Goal: Transaction & Acquisition: Book appointment/travel/reservation

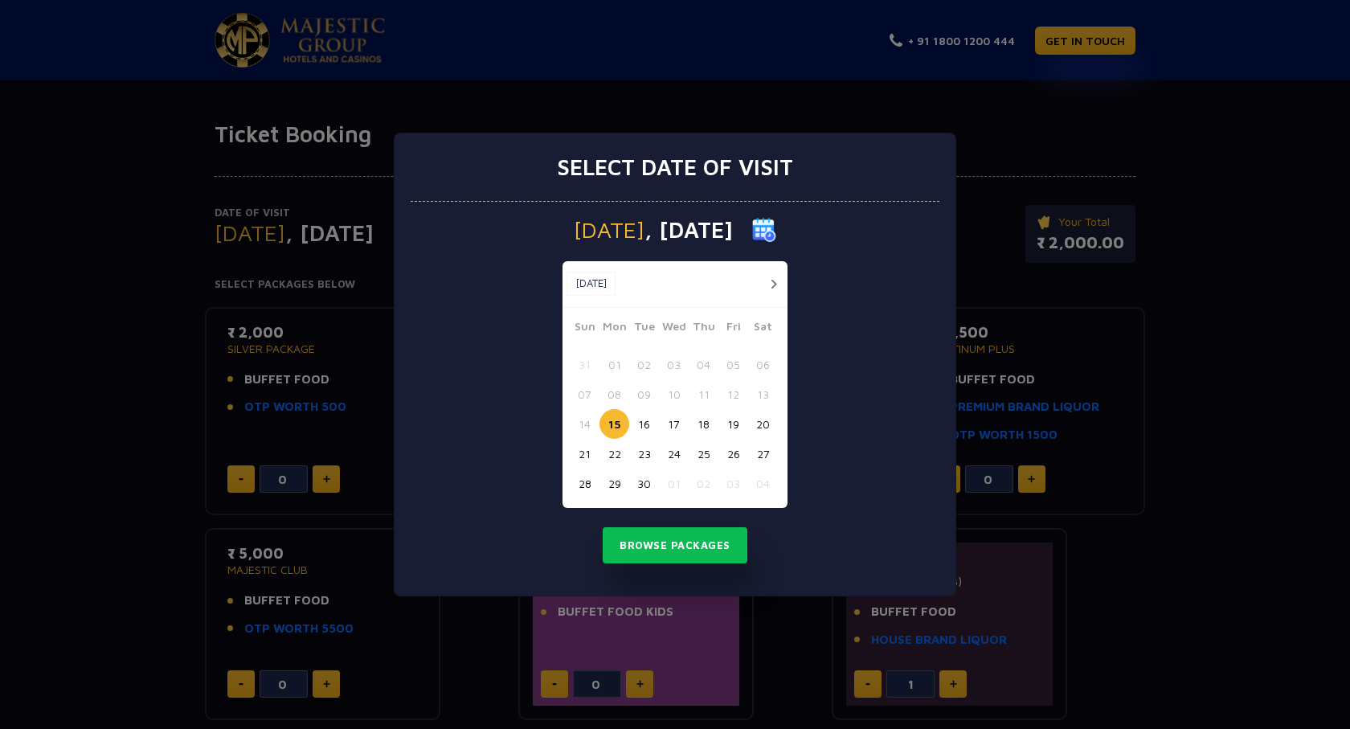
click at [1032, 208] on div "Select date of visit [DATE] [DATE] [DATE] Sun Mon Tue Wed Thu Fri Sat 31 01 02 …" at bounding box center [675, 364] width 1350 height 729
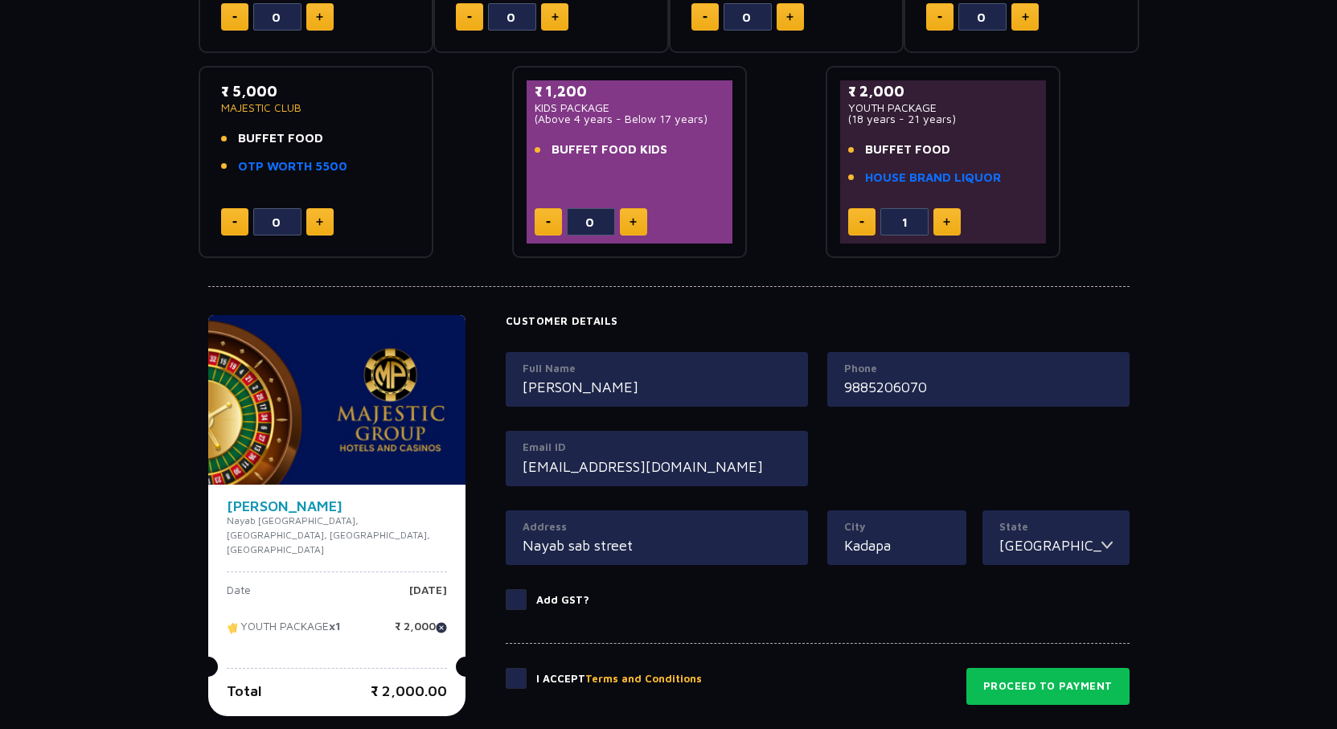
scroll to position [632, 0]
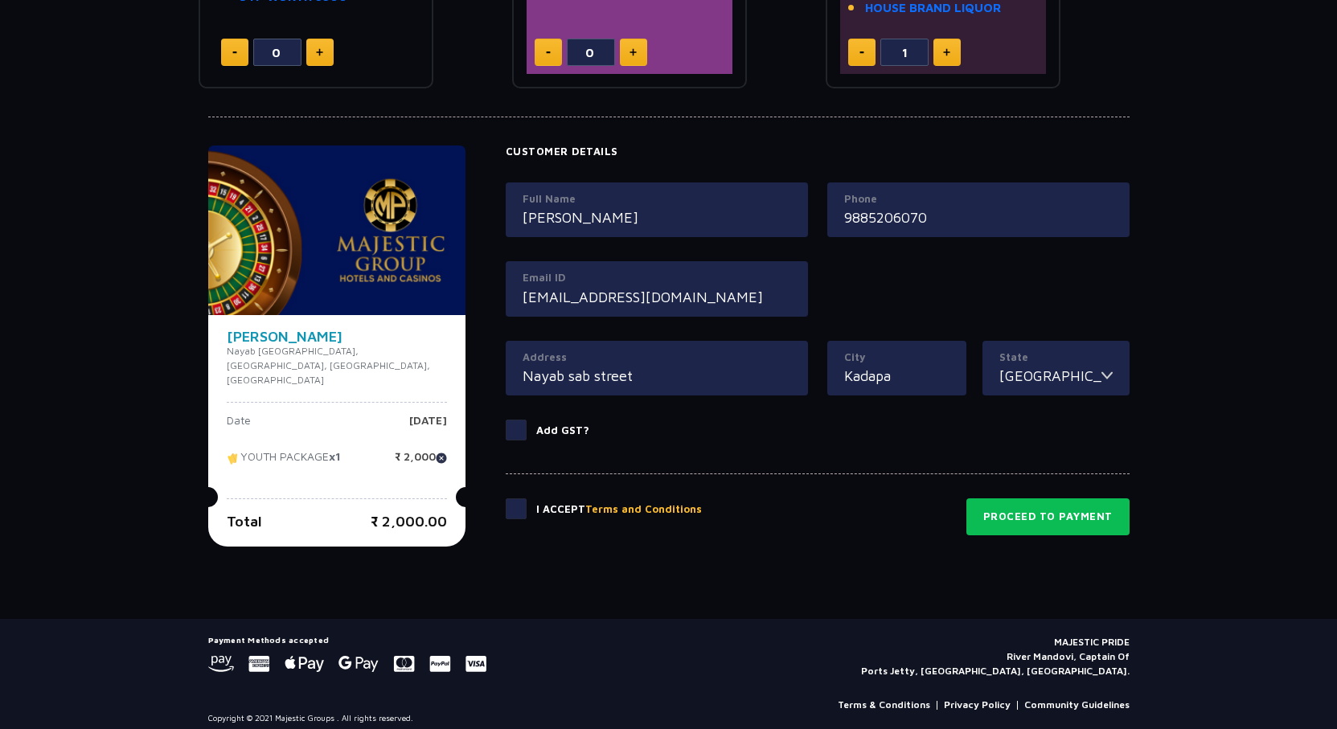
click at [437, 452] on img at bounding box center [441, 457] width 11 height 11
type input "0"
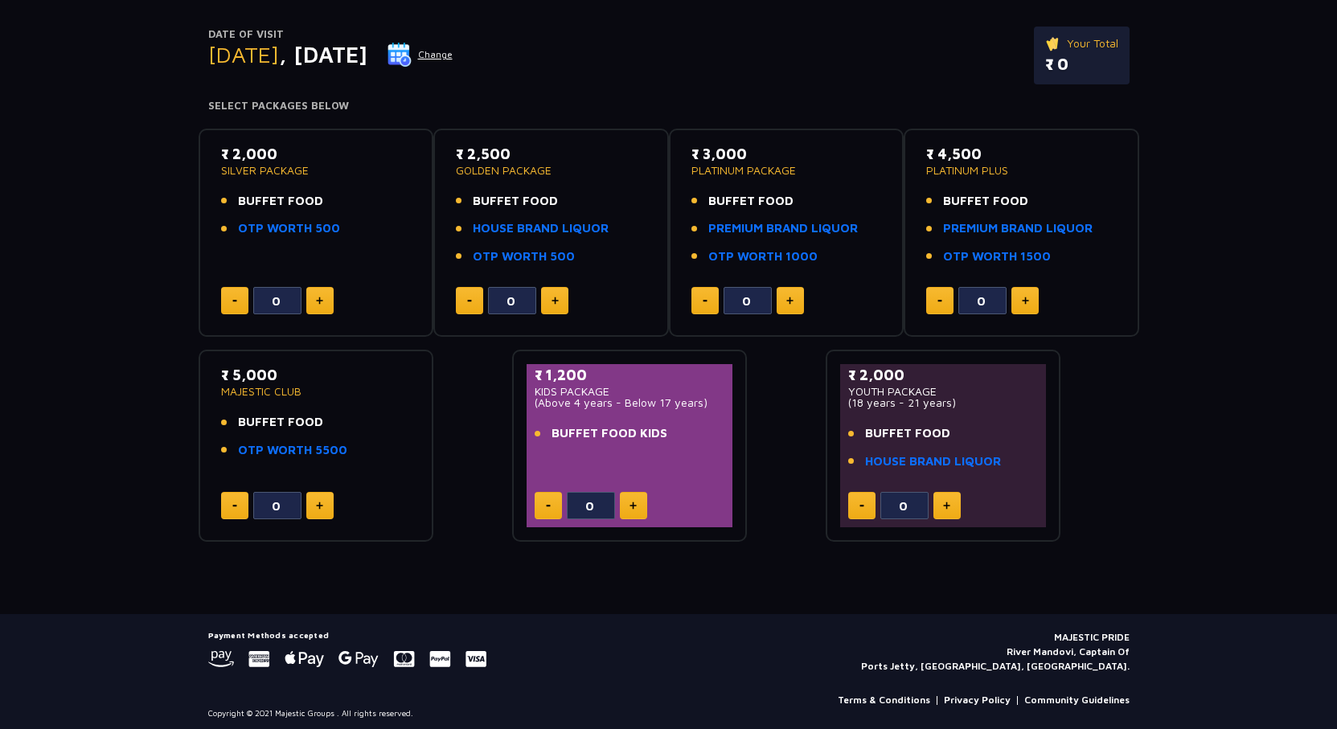
scroll to position [185, 0]
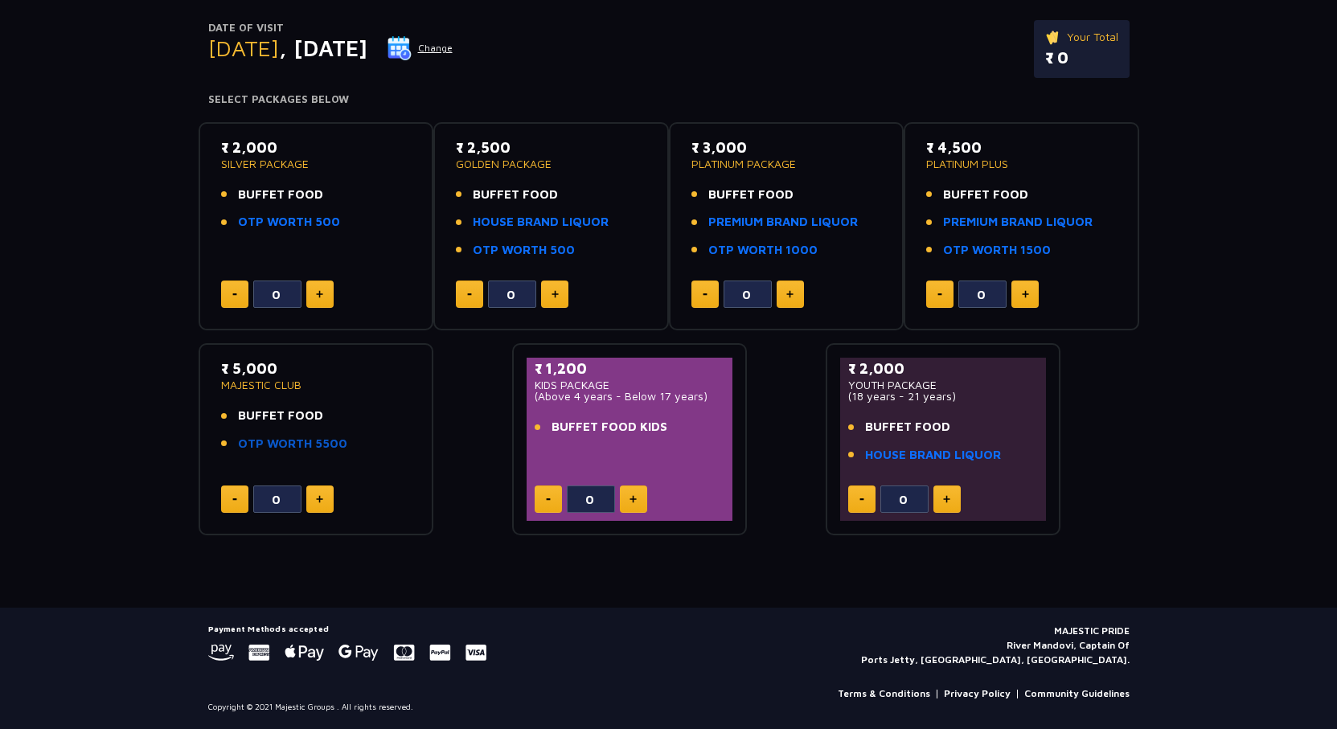
click at [288, 445] on link "OTP WORTH 5500" at bounding box center [292, 444] width 109 height 18
click at [328, 499] on button at bounding box center [319, 498] width 27 height 27
type input "1"
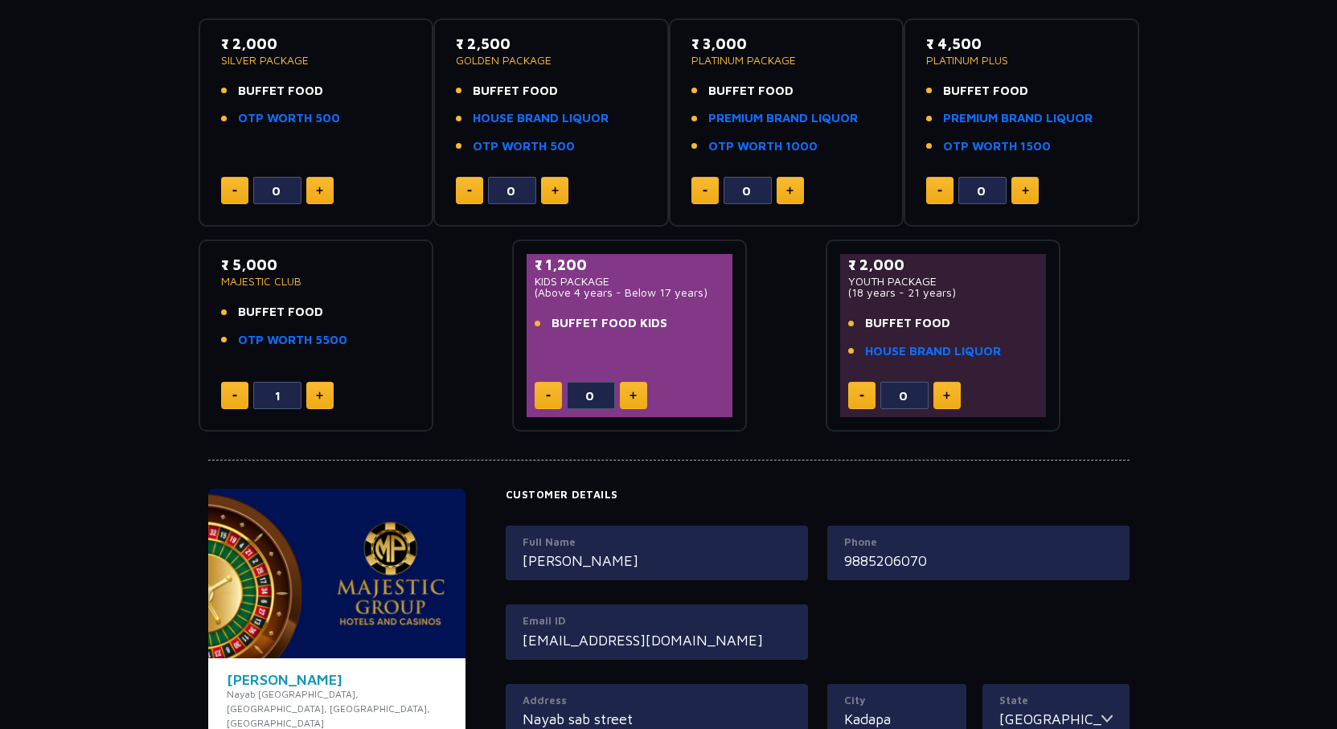
scroll to position [506, 0]
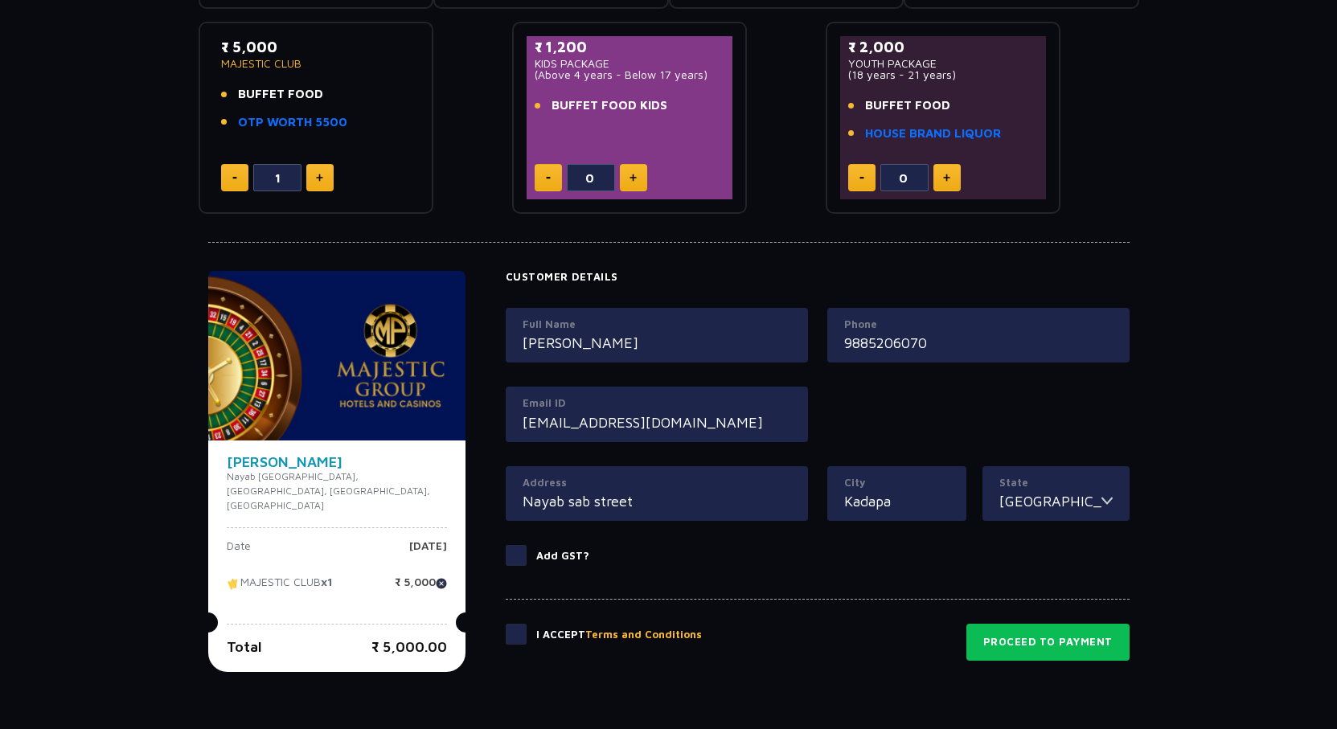
click at [321, 472] on p "Nayab [GEOGRAPHIC_DATA], [GEOGRAPHIC_DATA], [GEOGRAPHIC_DATA], [GEOGRAPHIC_DATA]" at bounding box center [337, 490] width 220 height 43
drag, startPoint x: 655, startPoint y: 504, endPoint x: 506, endPoint y: 516, distance: 149.2
click at [506, 516] on div "Address [GEOGRAPHIC_DATA]" at bounding box center [657, 493] width 302 height 55
click at [680, 502] on input "Nayab sab street" at bounding box center [656, 501] width 268 height 22
click at [905, 498] on input "Kadapa" at bounding box center [896, 501] width 105 height 22
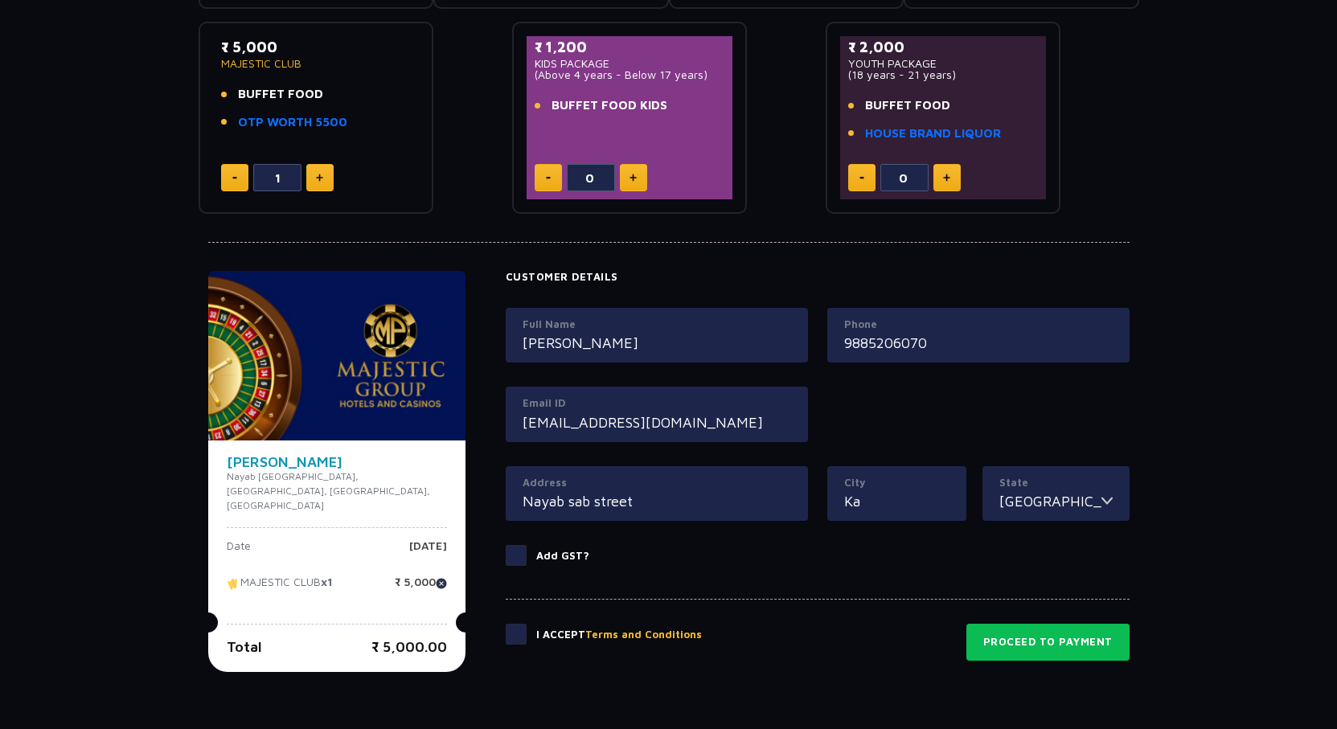
type input "K"
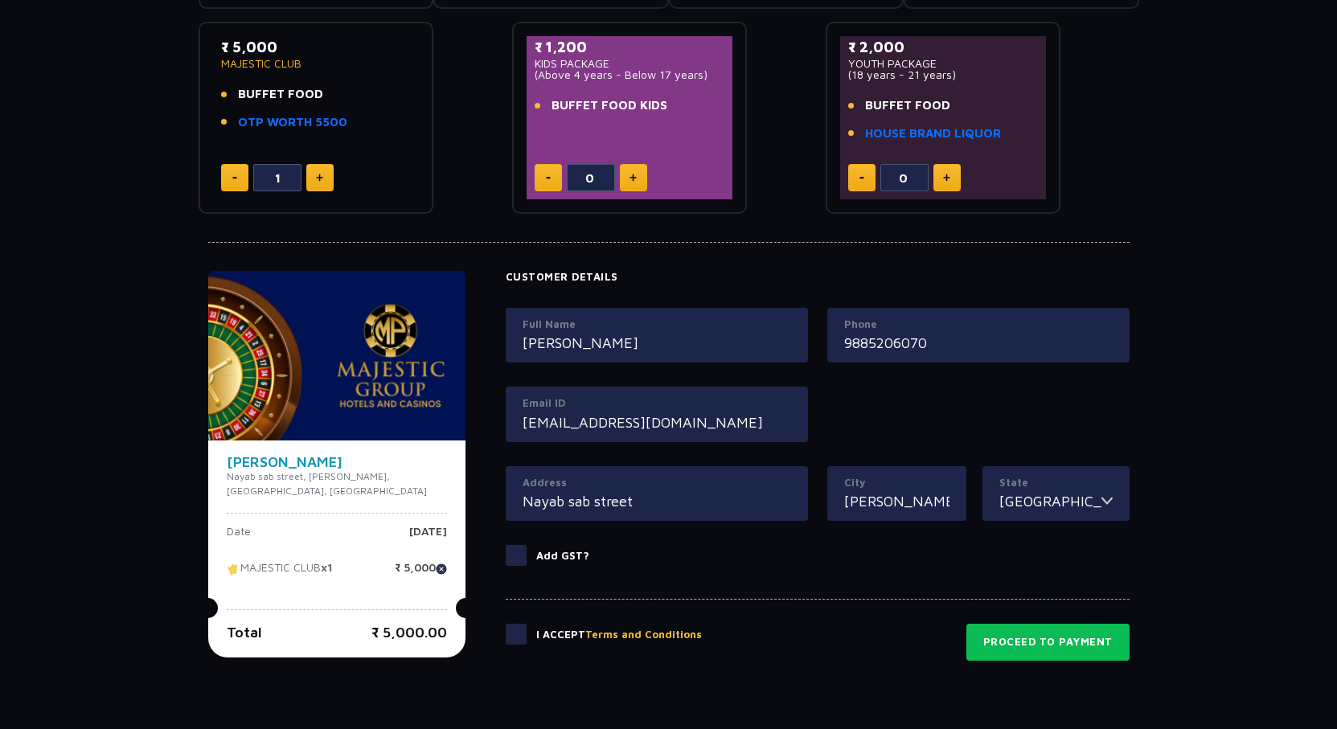
type input "Annamayya"
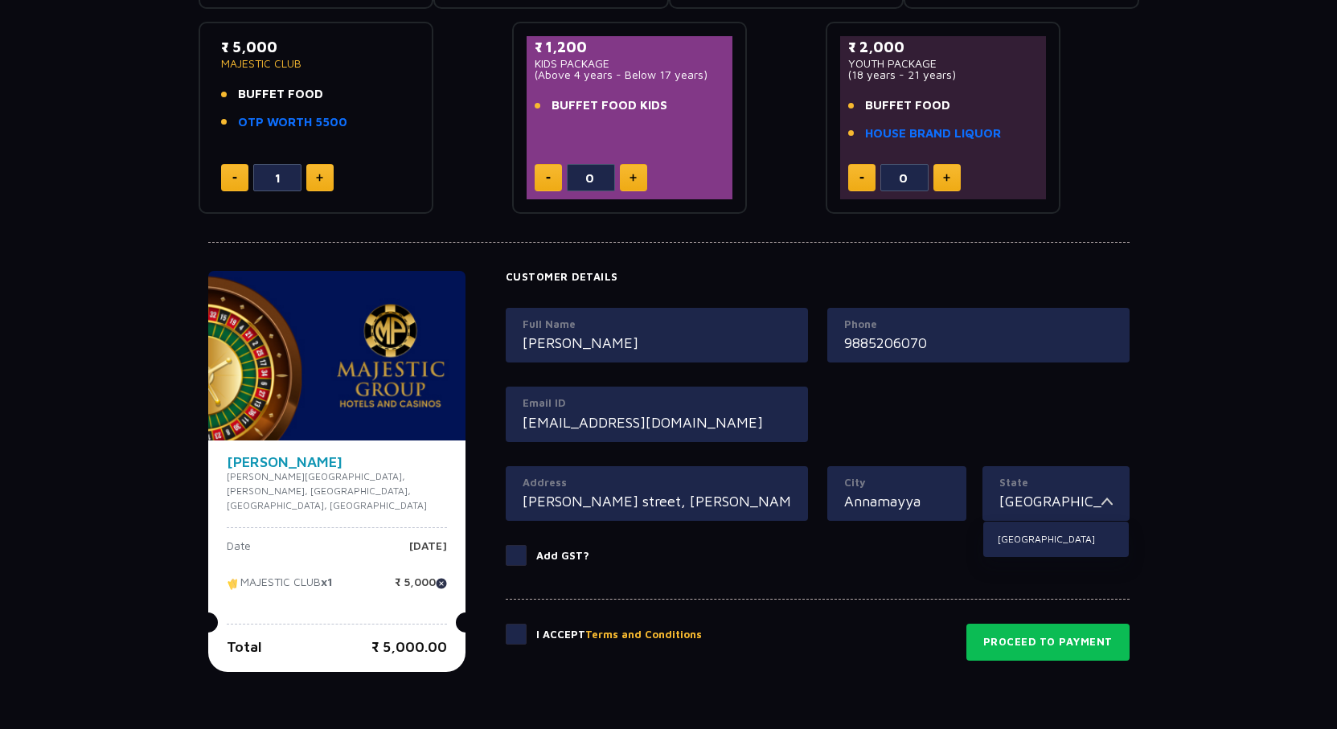
drag, startPoint x: 535, startPoint y: 499, endPoint x: 735, endPoint y: 485, distance: 200.6
click at [735, 485] on div "Address [PERSON_NAME][GEOGRAPHIC_DATA], [PERSON_NAME]" at bounding box center [657, 493] width 302 height 55
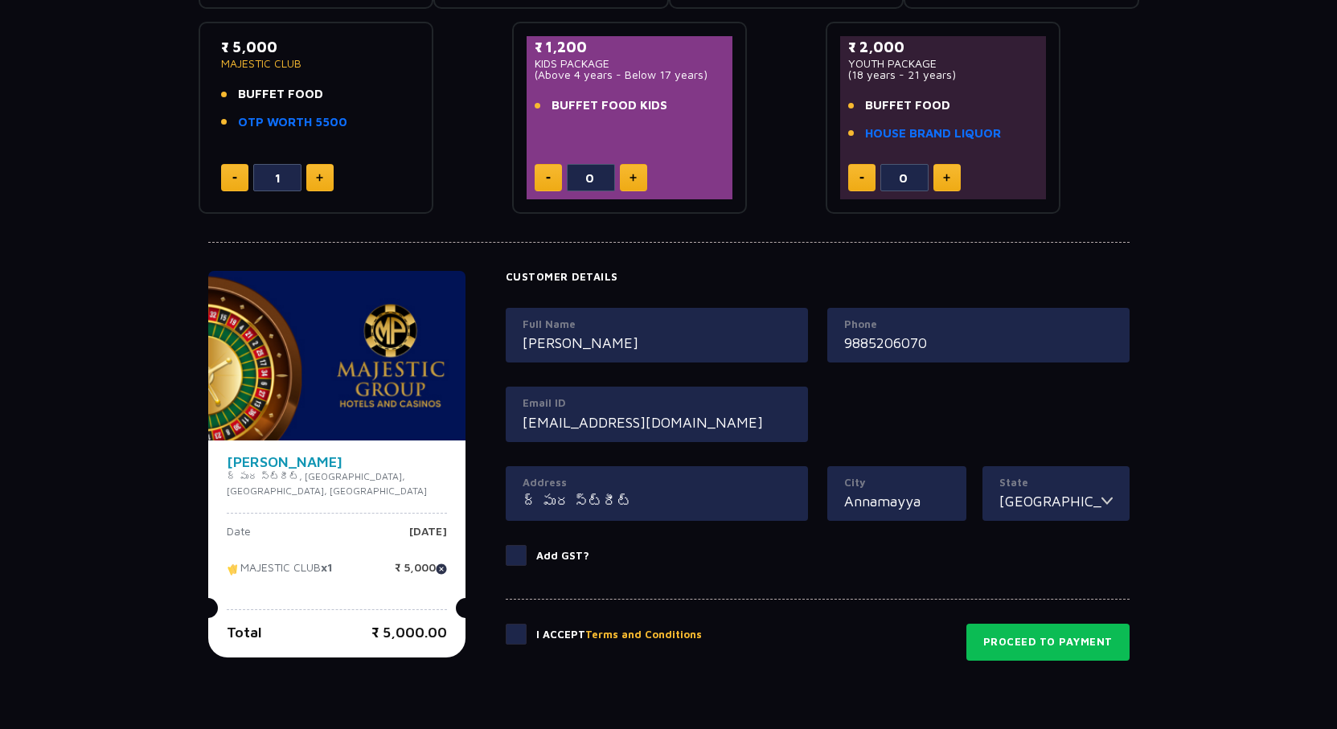
click at [658, 509] on input "ద్ పుర స్ట్రీట్" at bounding box center [656, 501] width 268 height 22
type input "ద"
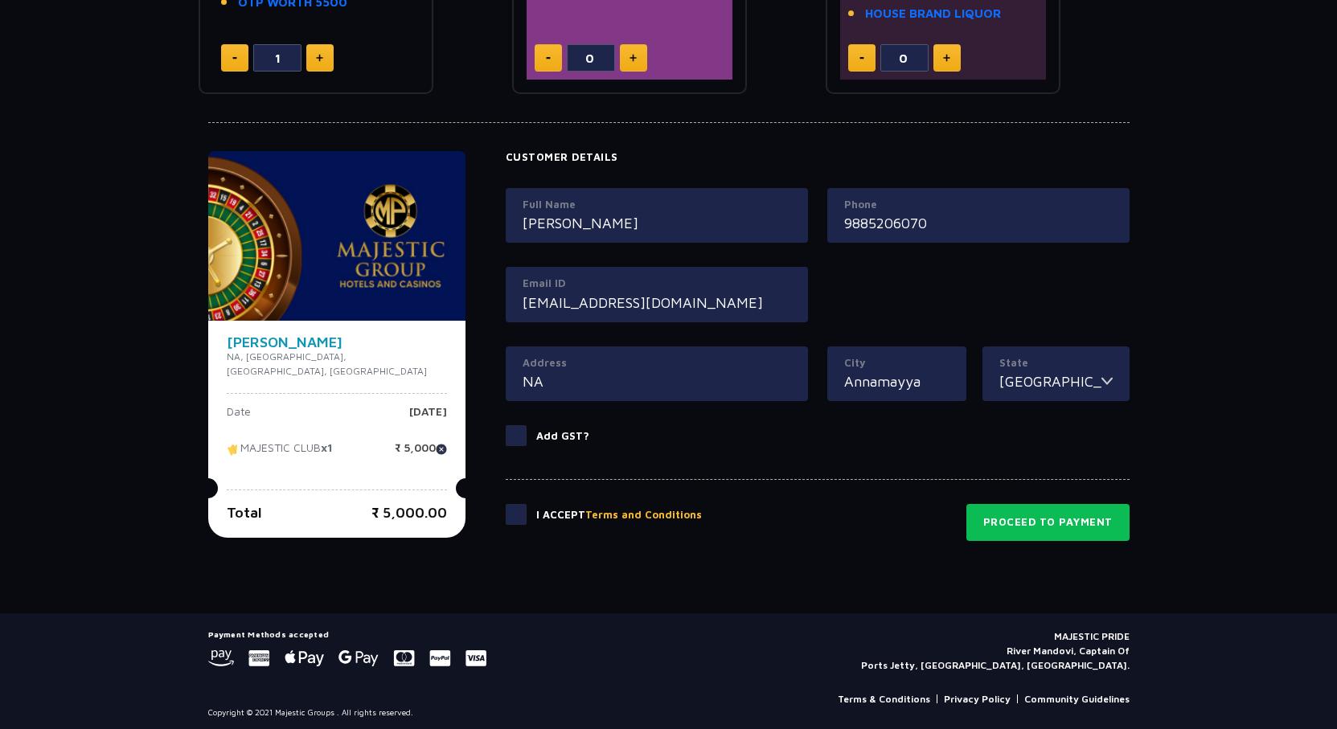
scroll to position [632, 0]
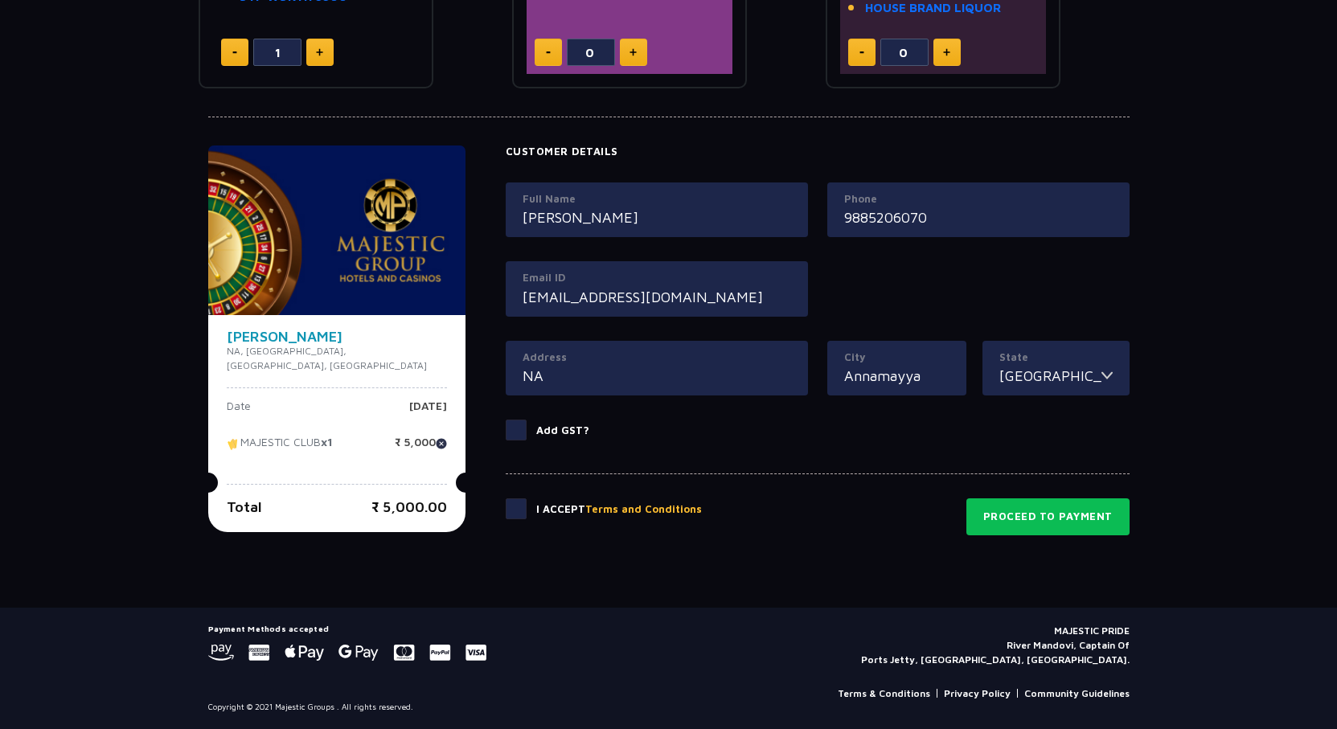
click at [510, 430] on div "Customer Details Full Name [PERSON_NAME] Phone [PHONE_NUMBER] Email ID [EMAIL_A…" at bounding box center [818, 302] width 624 height 314
click at [592, 382] on input "NA" at bounding box center [656, 376] width 268 height 22
type input "NA420"
click at [508, 511] on span at bounding box center [516, 508] width 21 height 21
click at [0, 0] on input "checkbox" at bounding box center [0, 0] width 0 height 0
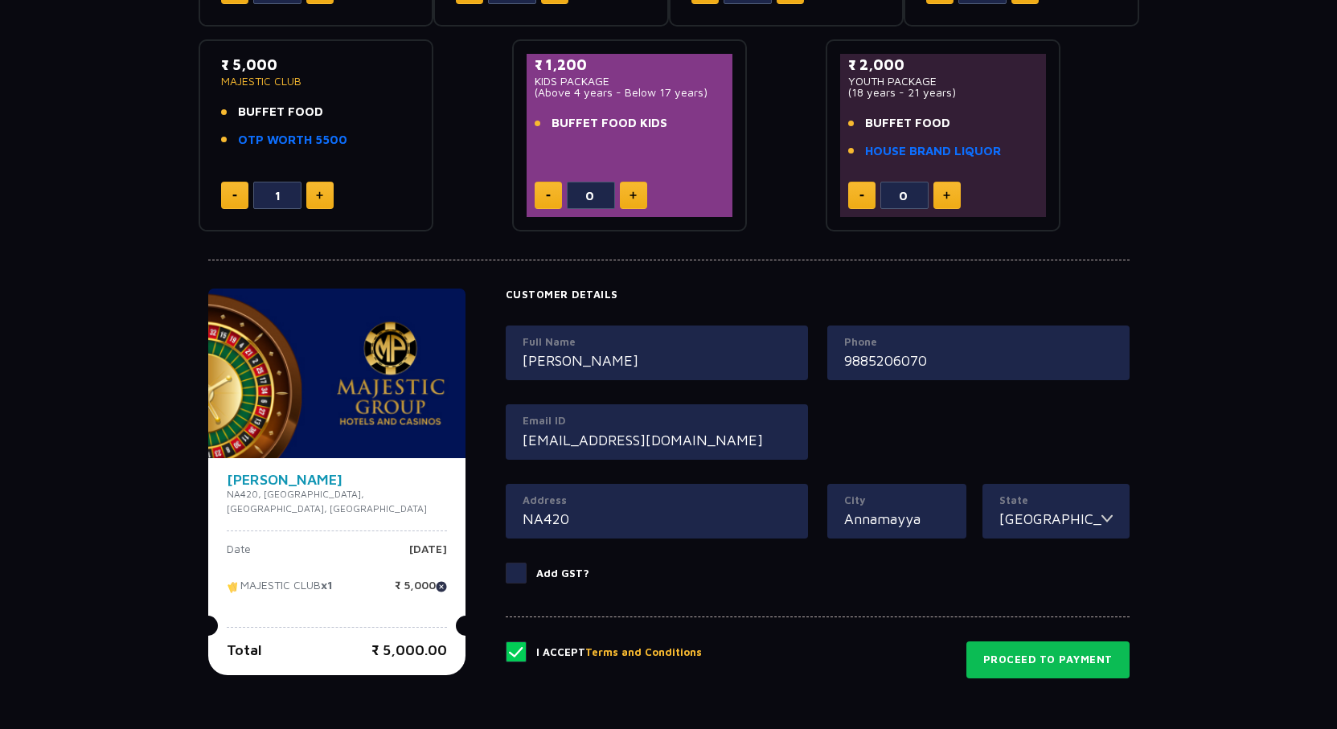
scroll to position [471, 0]
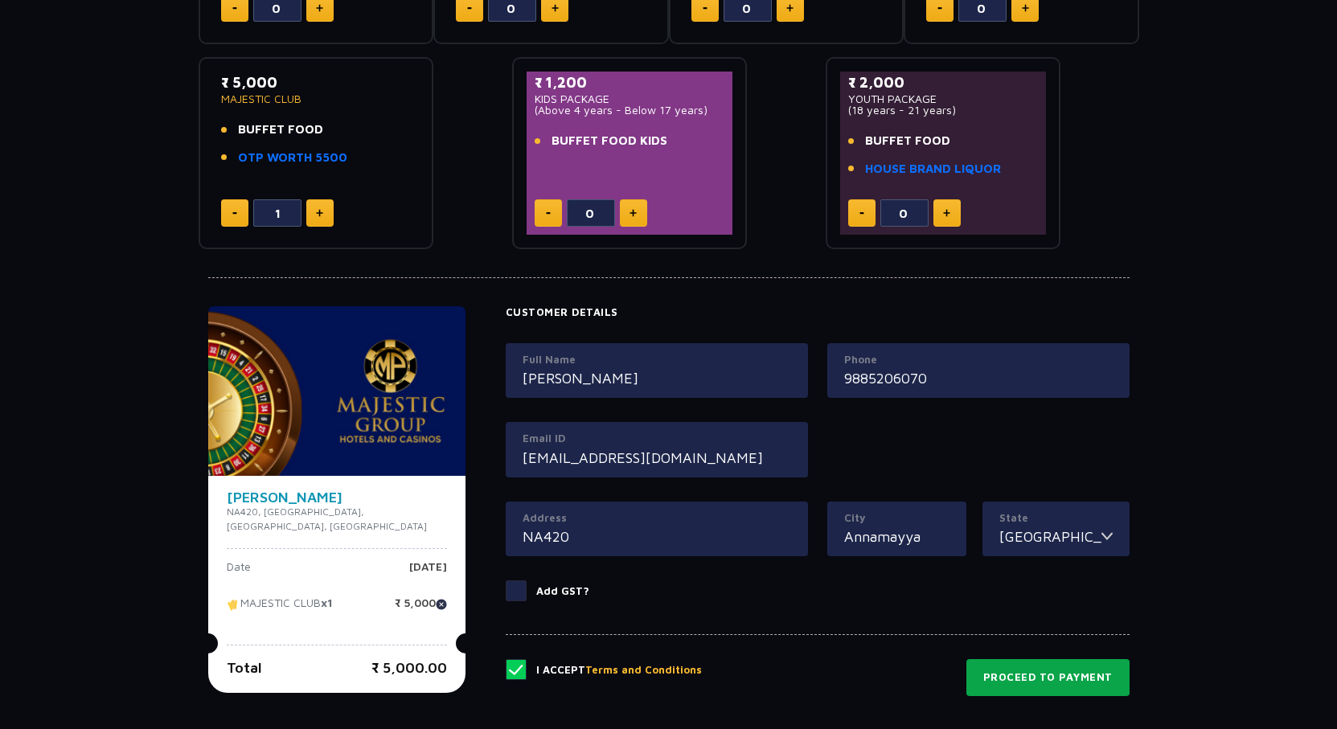
click at [1048, 686] on button "Proceed to Payment" at bounding box center [1047, 677] width 163 height 37
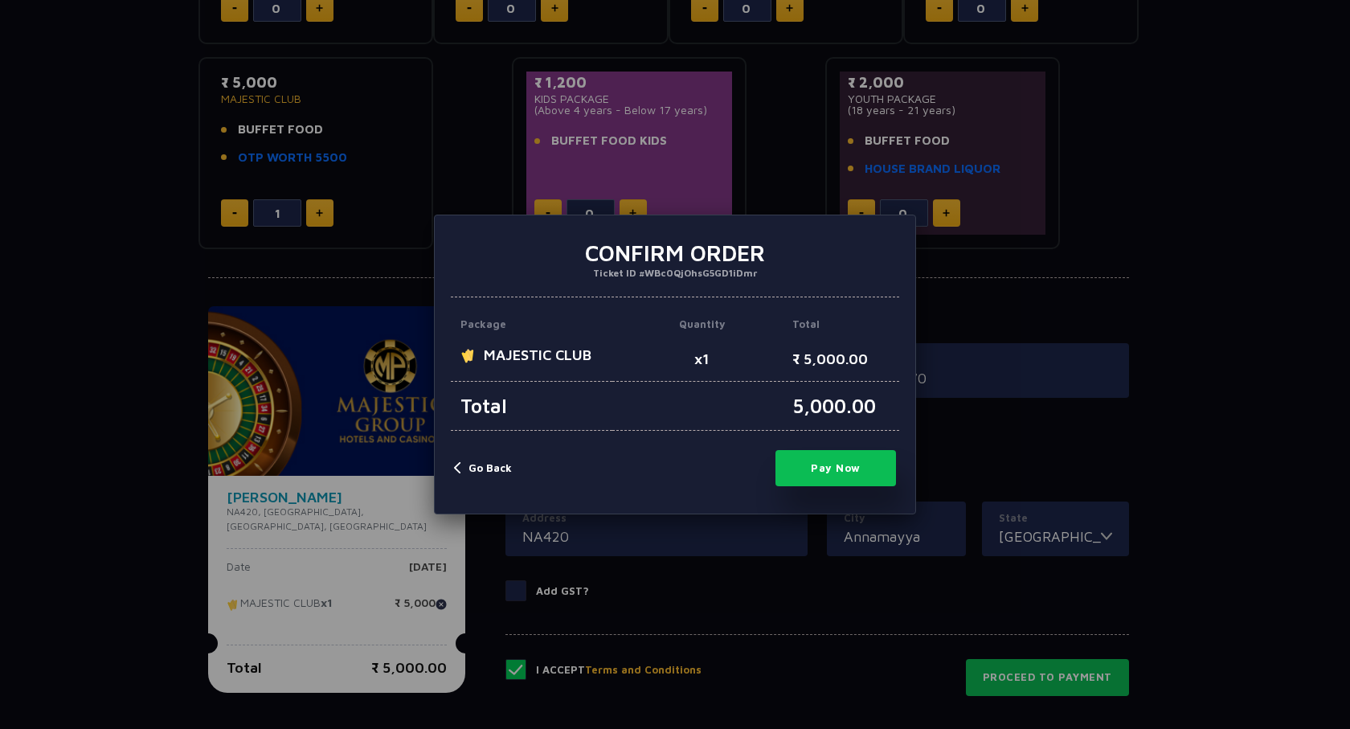
click at [837, 472] on button "Pay Now" at bounding box center [836, 468] width 121 height 36
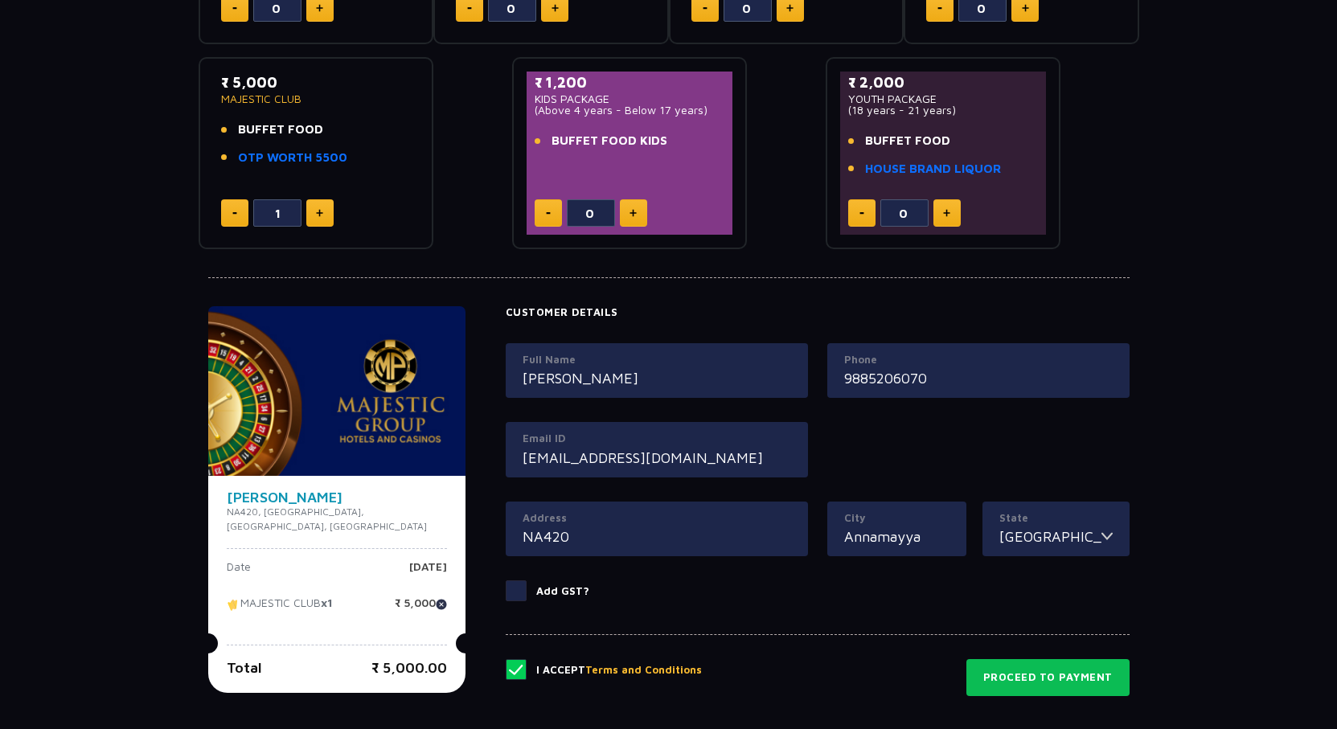
click at [432, 571] on div "[PERSON_NAME] NA420, [GEOGRAPHIC_DATA], [GEOGRAPHIC_DATA], [GEOGRAPHIC_DATA] Da…" at bounding box center [336, 584] width 257 height 217
click at [436, 599] on img at bounding box center [441, 604] width 11 height 11
type input "0"
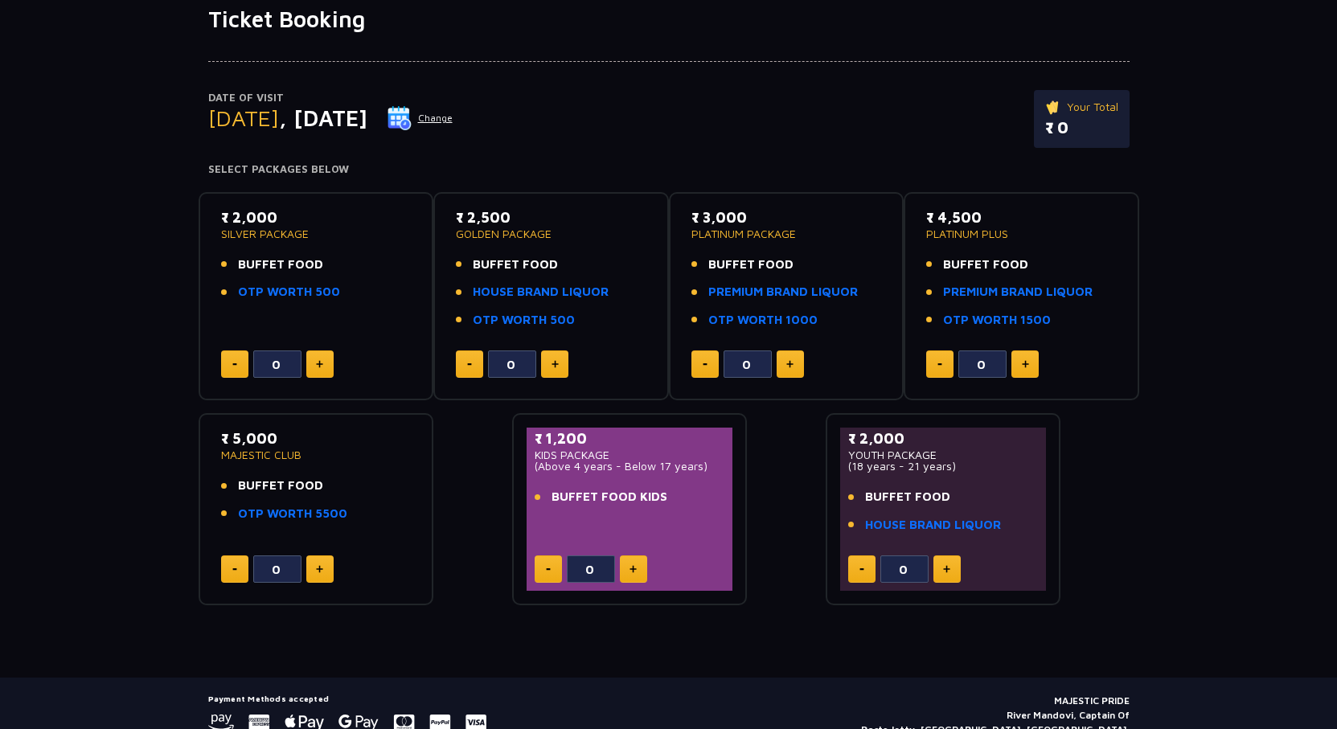
scroll to position [0, 0]
